Goal: Task Accomplishment & Management: Use online tool/utility

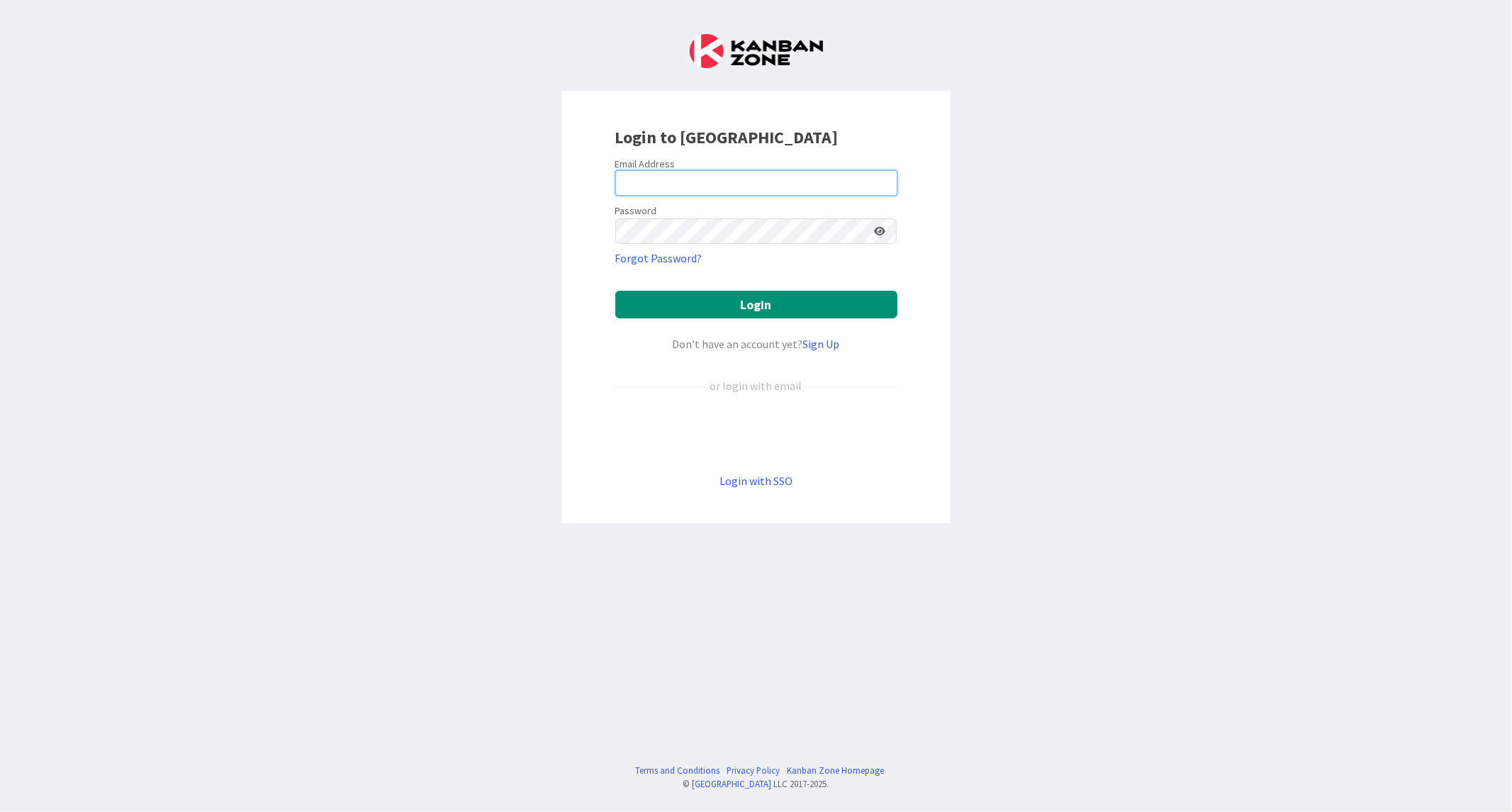
click at [675, 183] on input "email" at bounding box center [756, 183] width 282 height 25
paste input "[EMAIL_ADDRESS][DOMAIN_NAME]"
type input "[EMAIL_ADDRESS][DOMAIN_NAME]"
click at [615, 290] on button "Login" at bounding box center [756, 304] width 282 height 28
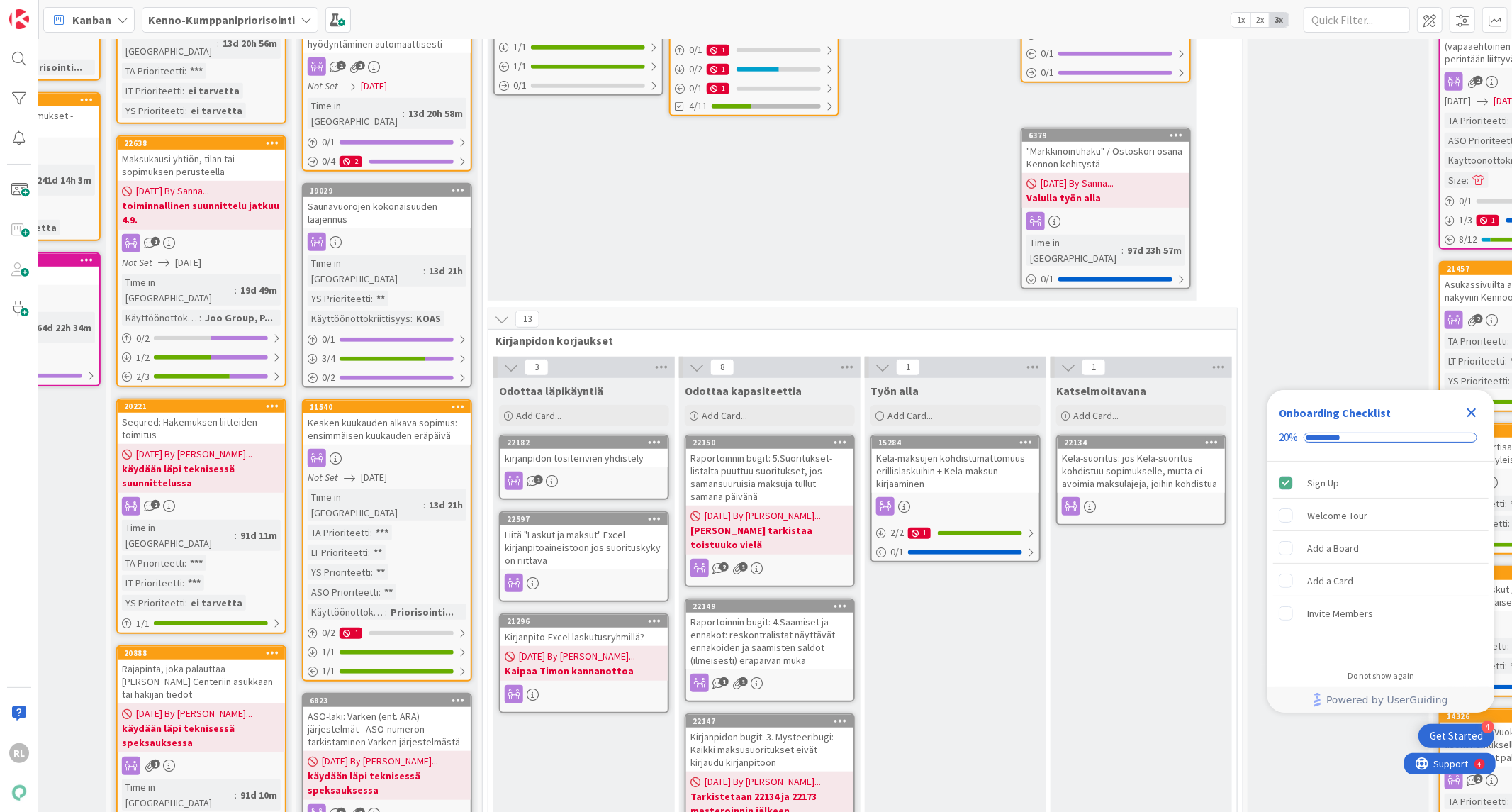
scroll to position [656, 681]
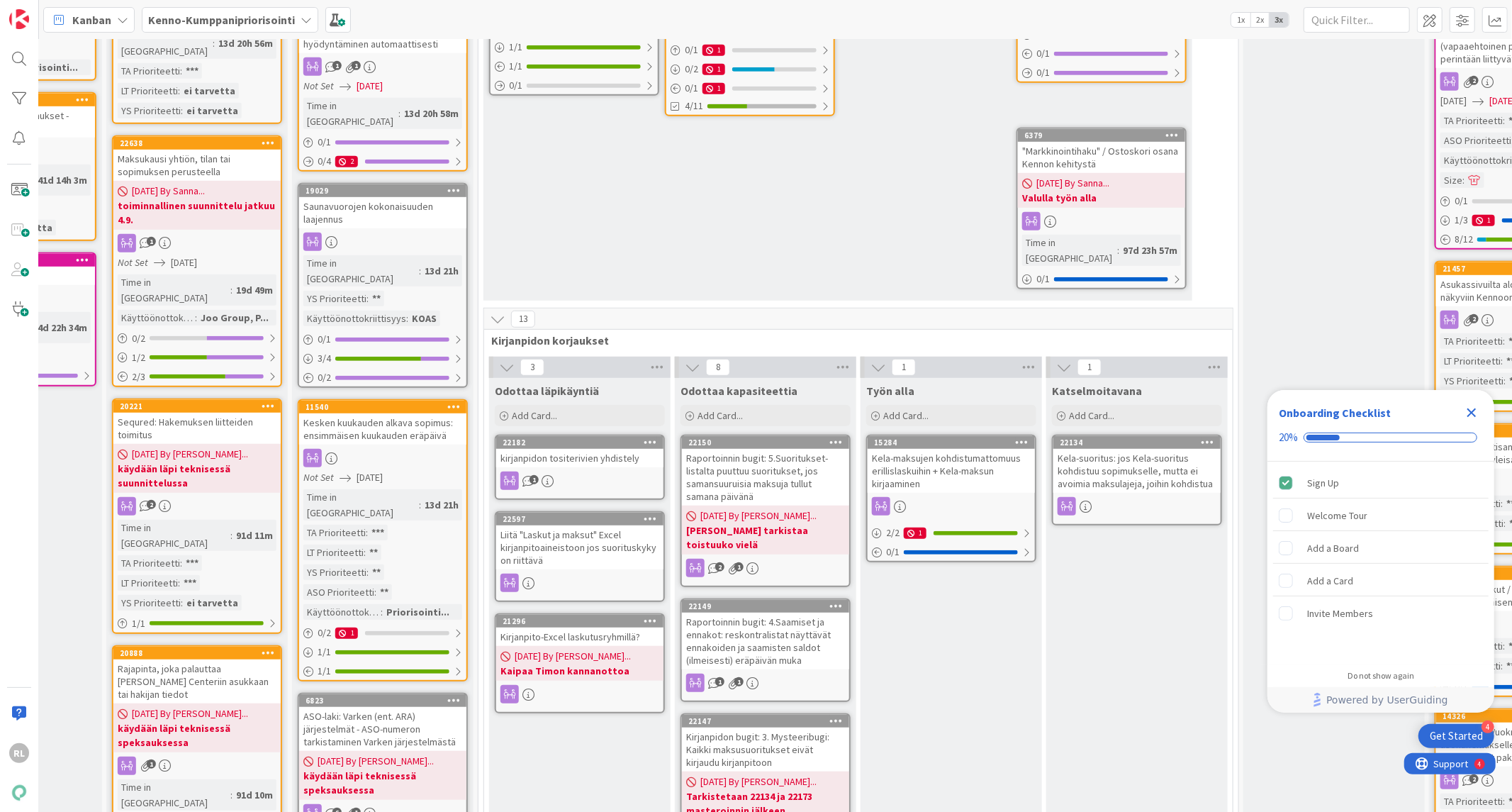
click at [1472, 410] on icon "Close Checklist" at bounding box center [1472, 412] width 17 height 17
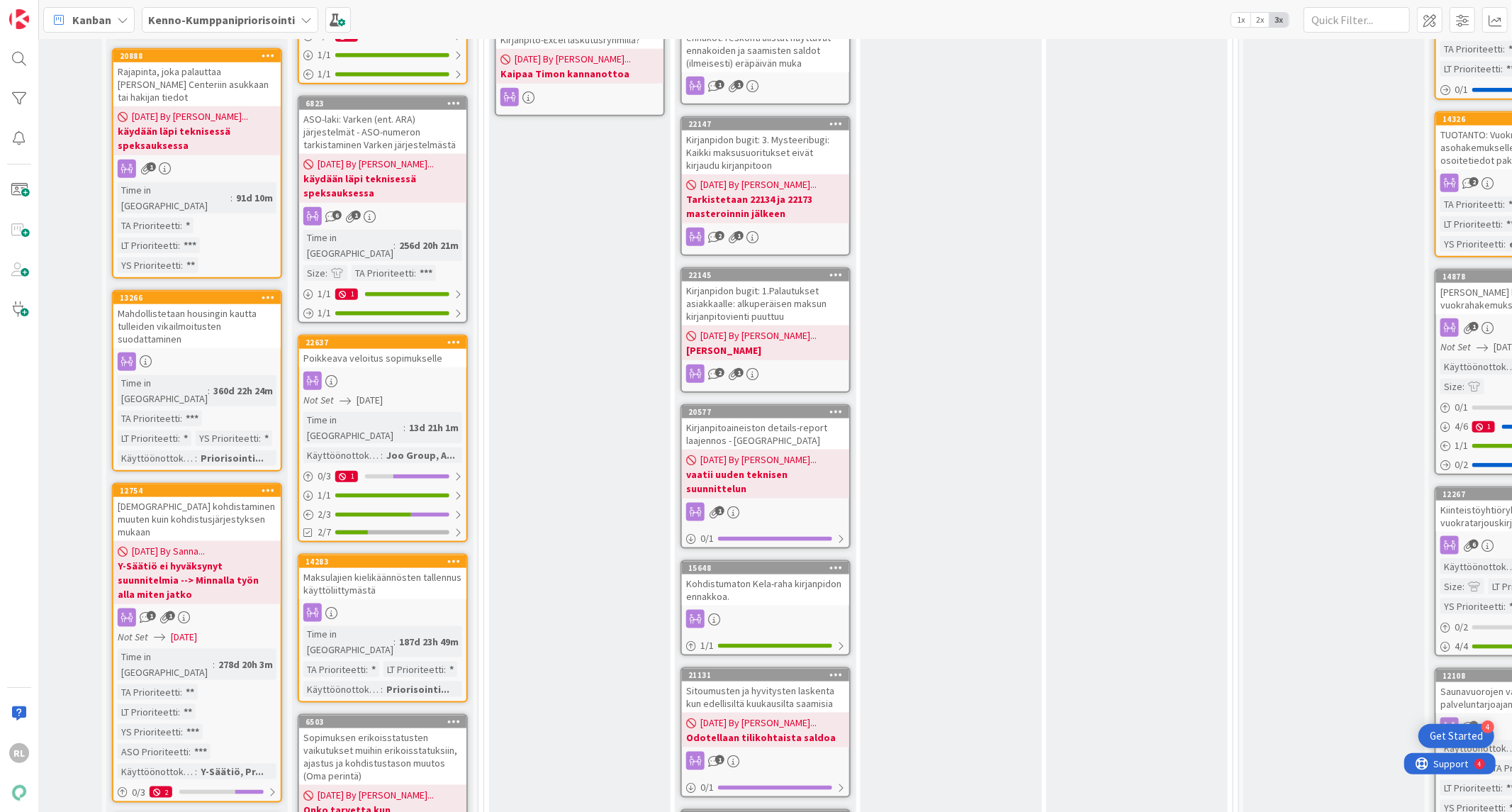
scroll to position [1313, 681]
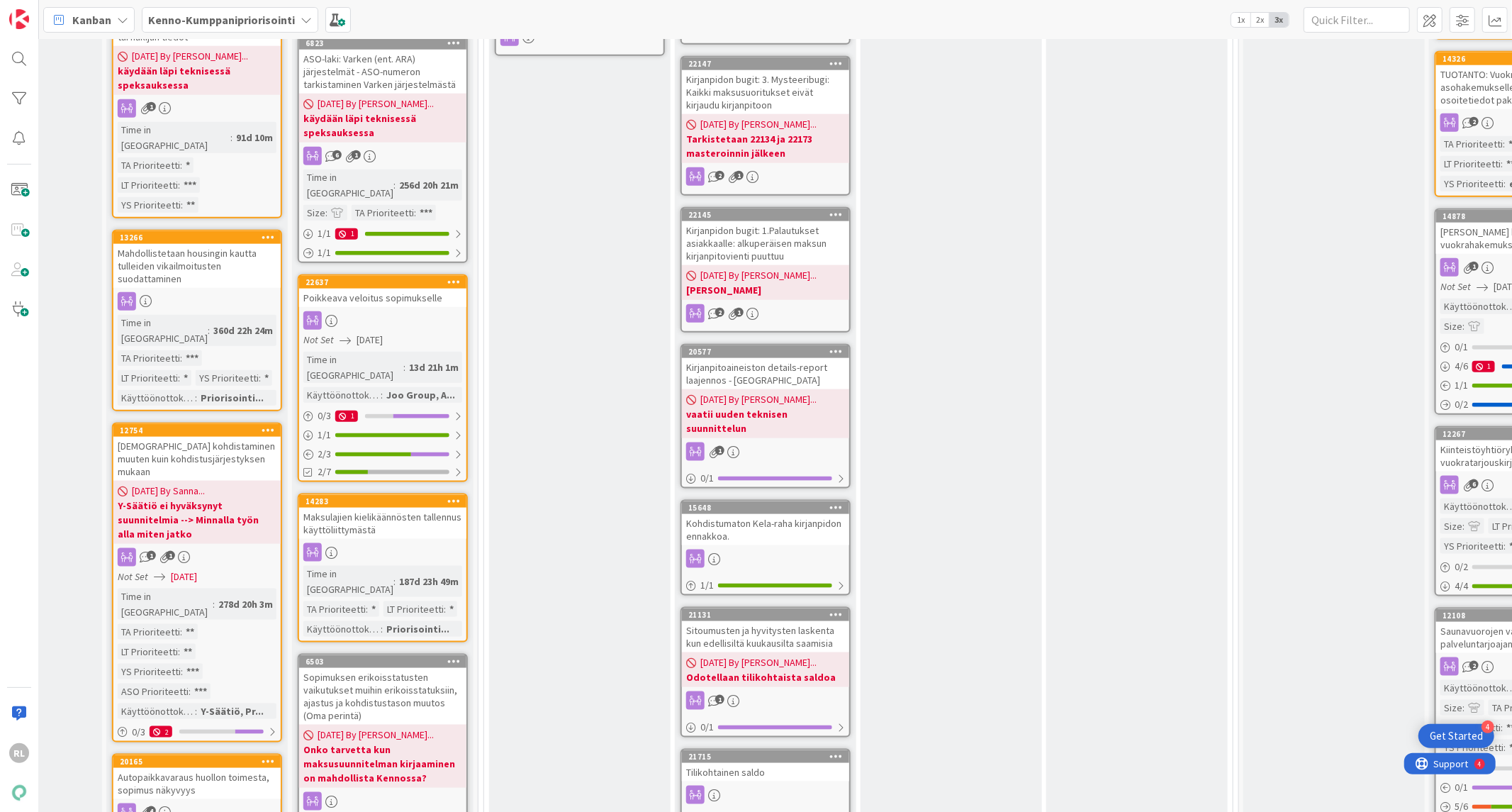
click at [769, 748] on link "21715 Tilikohtainen saldo 0 / 2 2" at bounding box center [765, 790] width 170 height 83
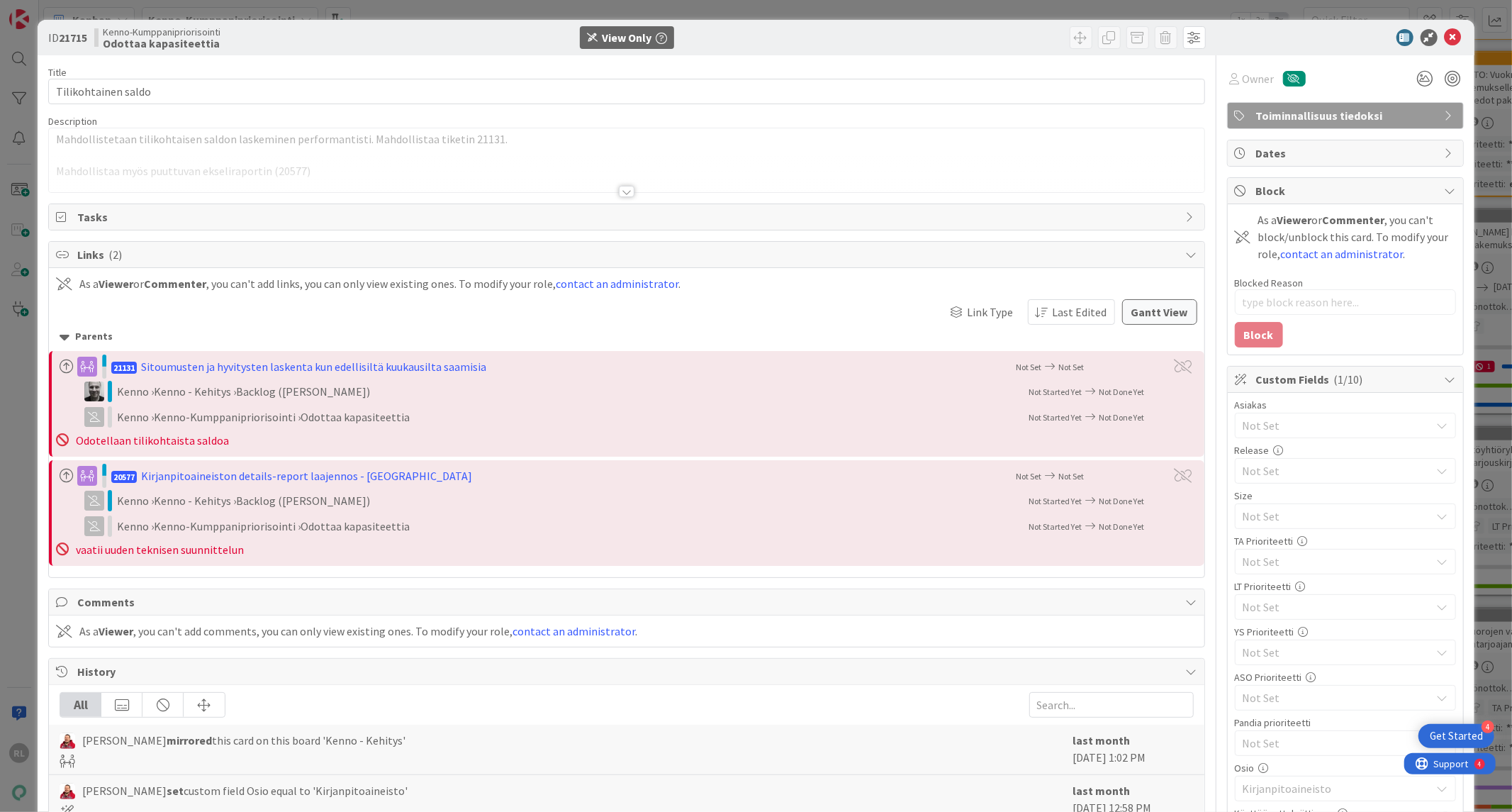
type textarea "x"
click at [621, 188] on div at bounding box center [626, 192] width 15 height 12
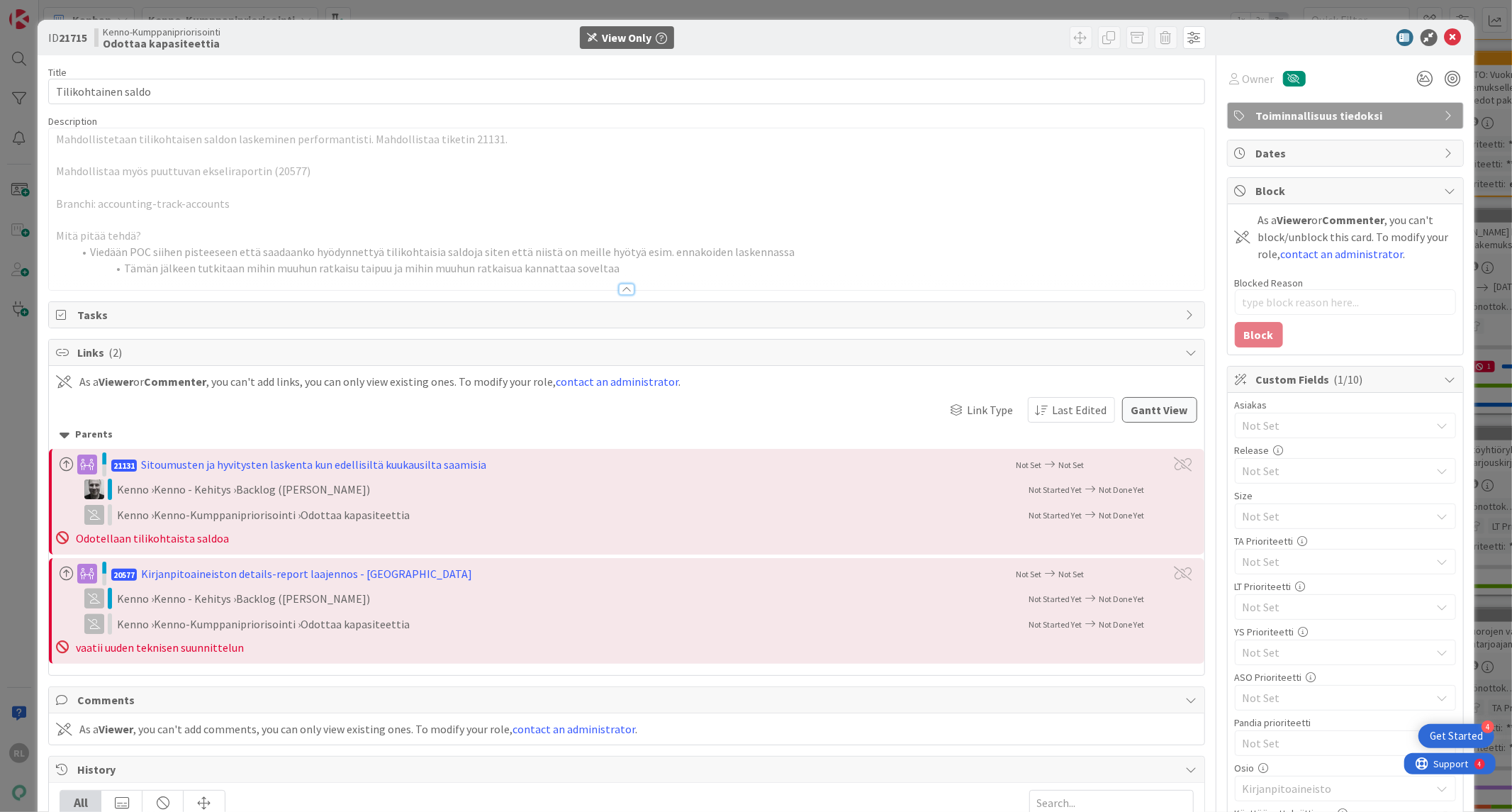
click at [1451, 35] on div at bounding box center [1338, 37] width 251 height 17
click at [1445, 33] on icon at bounding box center [1454, 37] width 17 height 17
